Goal: Navigation & Orientation: Find specific page/section

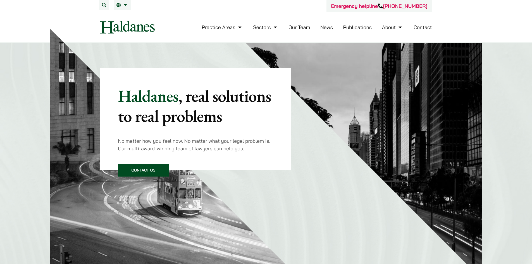
click at [328, 29] on link "News" at bounding box center [327, 27] width 13 height 6
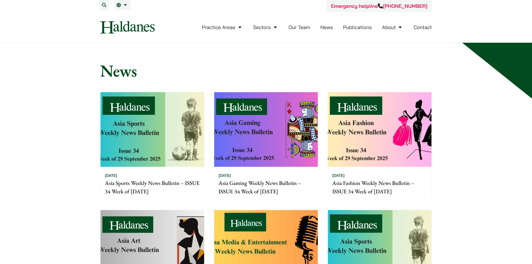
click at [297, 29] on link "Our Team" at bounding box center [300, 27] width 22 height 6
